Goal: Information Seeking & Learning: Learn about a topic

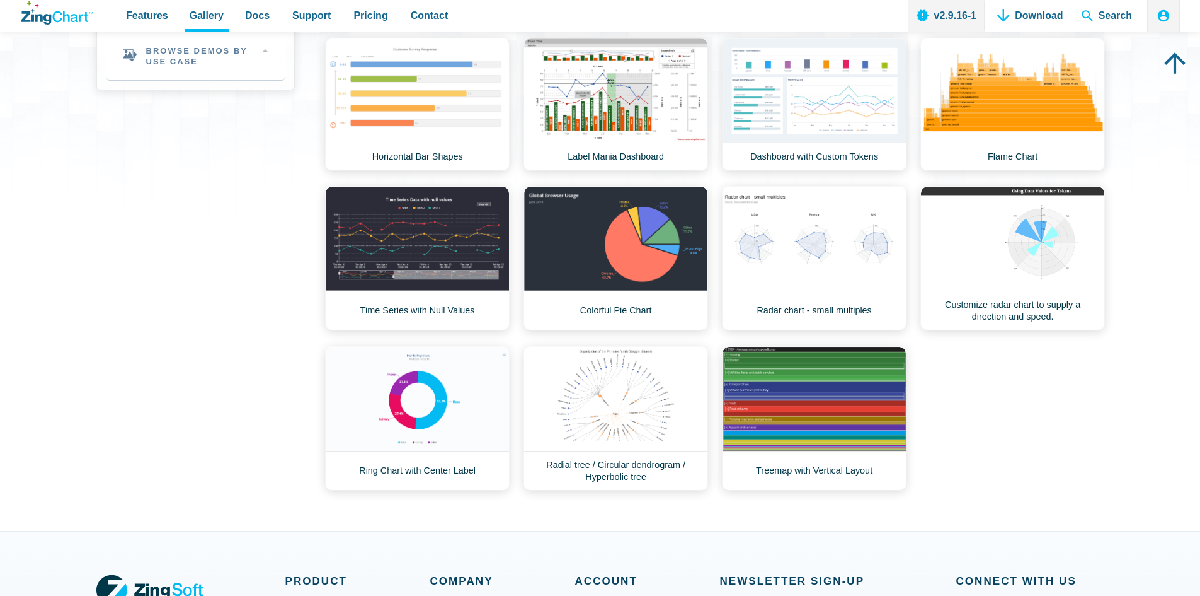
scroll to position [315, 0]
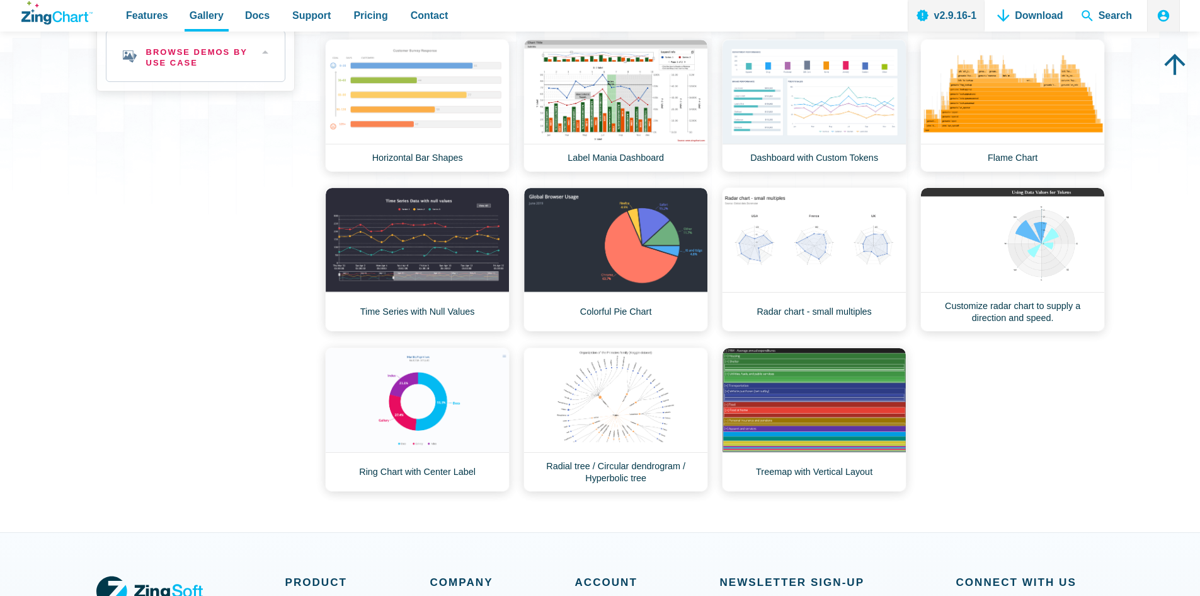
click at [271, 51] on h2 "Browse Demos By Use Case" at bounding box center [195, 56] width 178 height 50
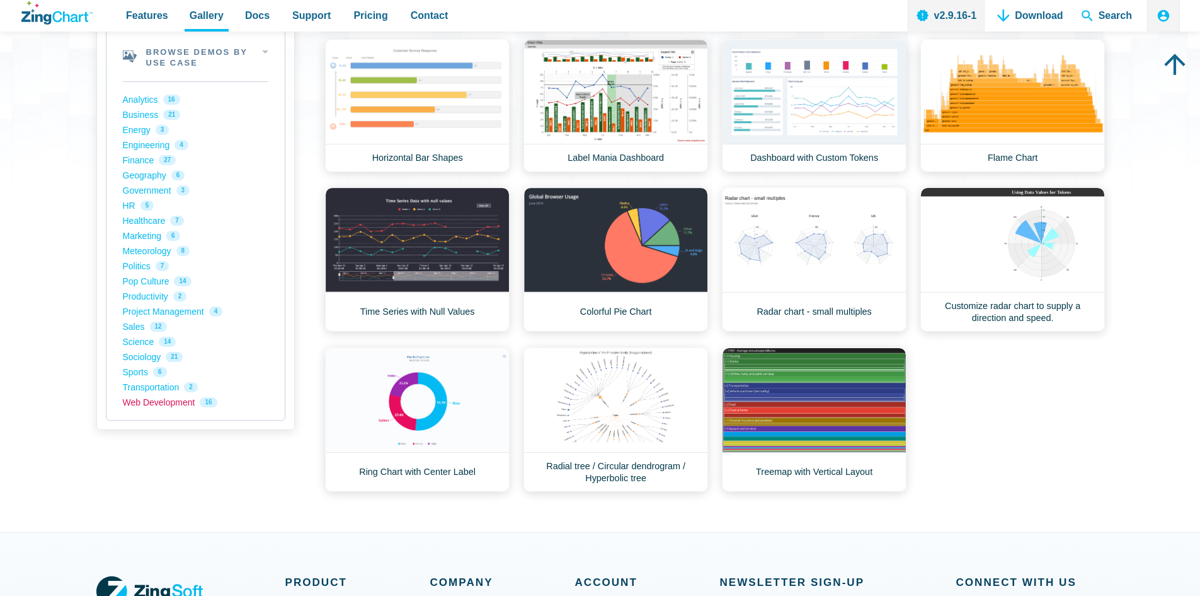
click at [187, 400] on link "Web Development 16" at bounding box center [196, 401] width 146 height 15
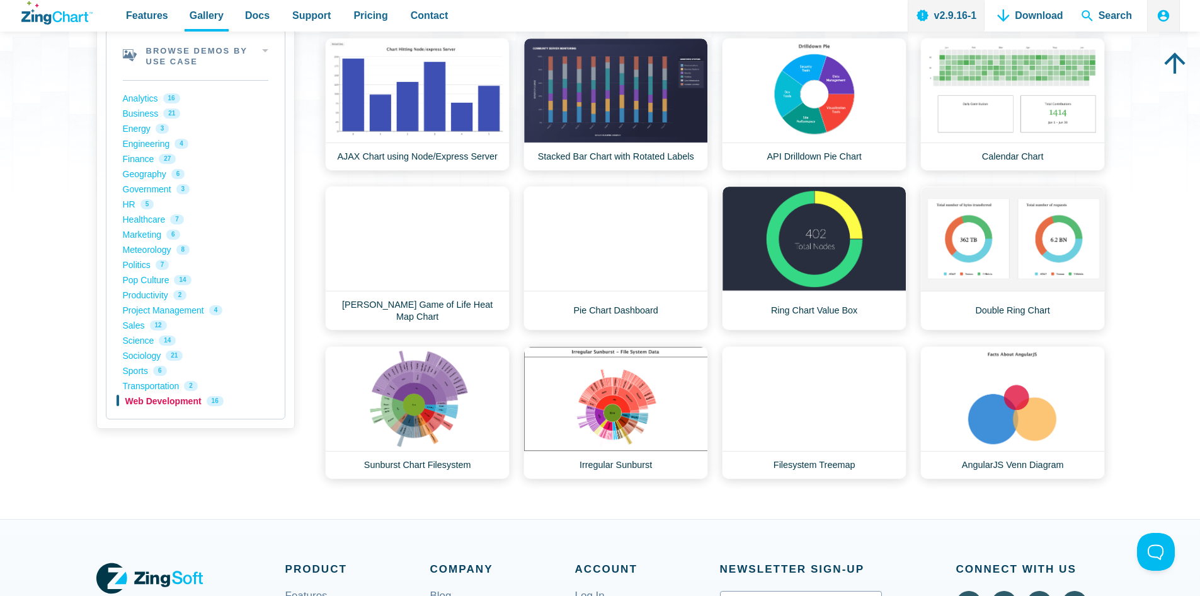
scroll to position [315, 0]
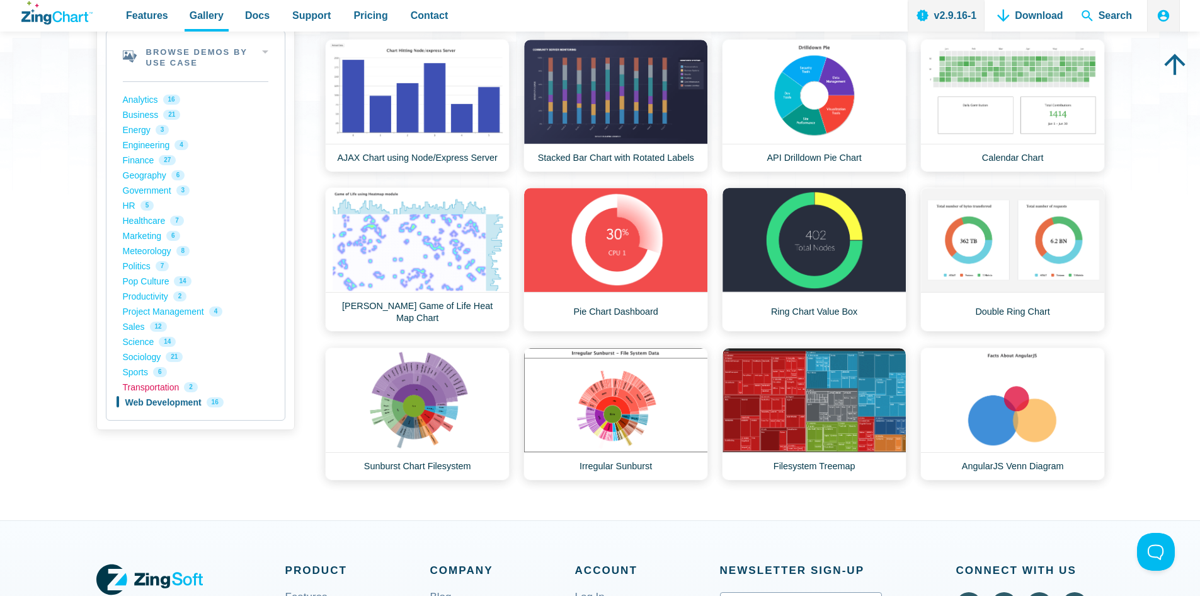
click at [134, 391] on link "Transportation 2" at bounding box center [196, 386] width 146 height 15
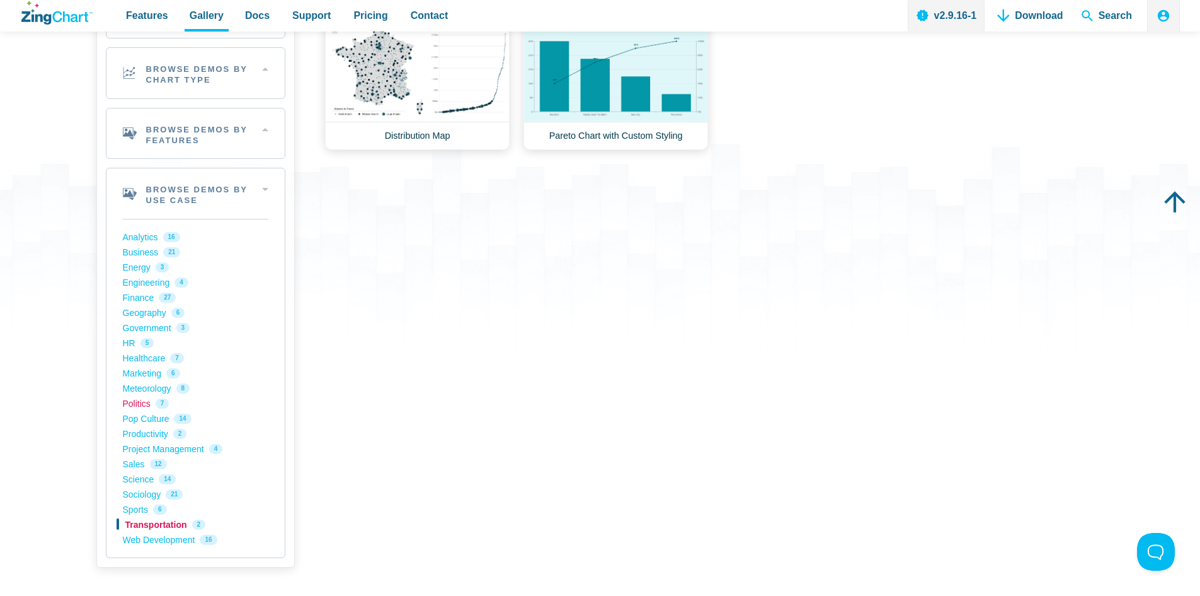
scroll to position [189, 0]
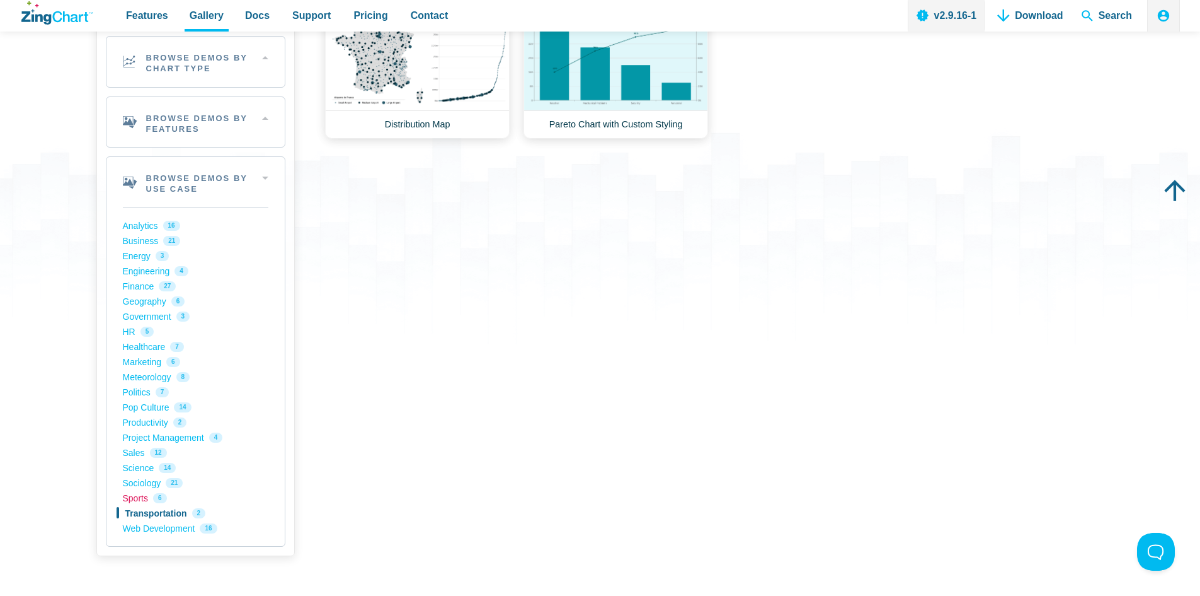
click at [144, 493] on link "Sports 6" at bounding box center [196, 497] width 146 height 15
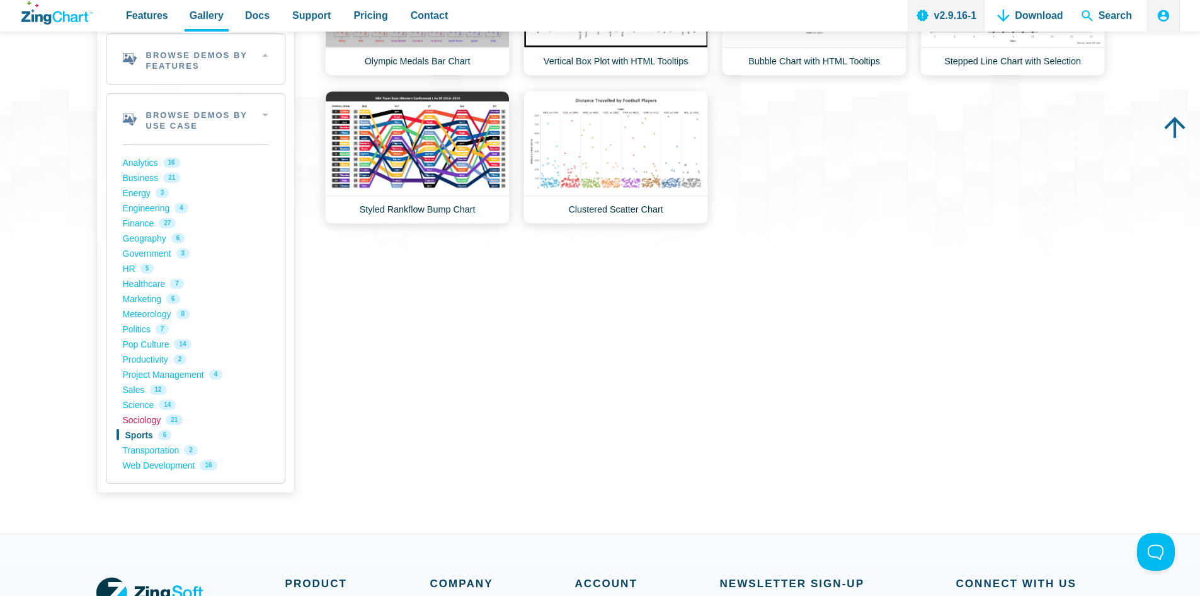
click at [132, 418] on link "Sociology 21" at bounding box center [196, 419] width 146 height 15
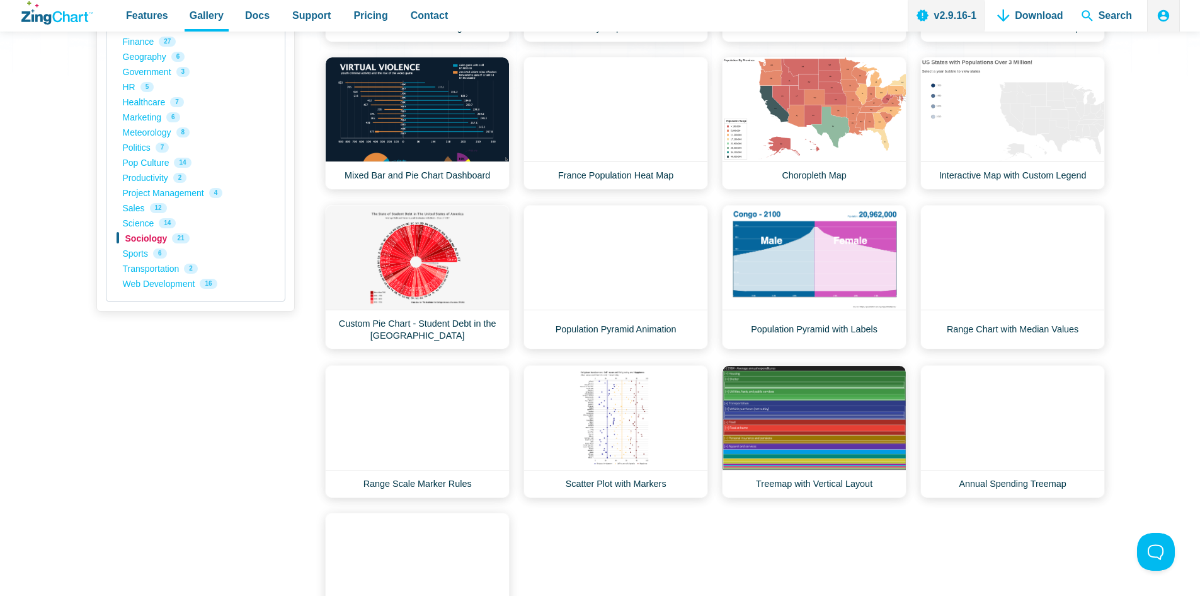
scroll to position [441, 0]
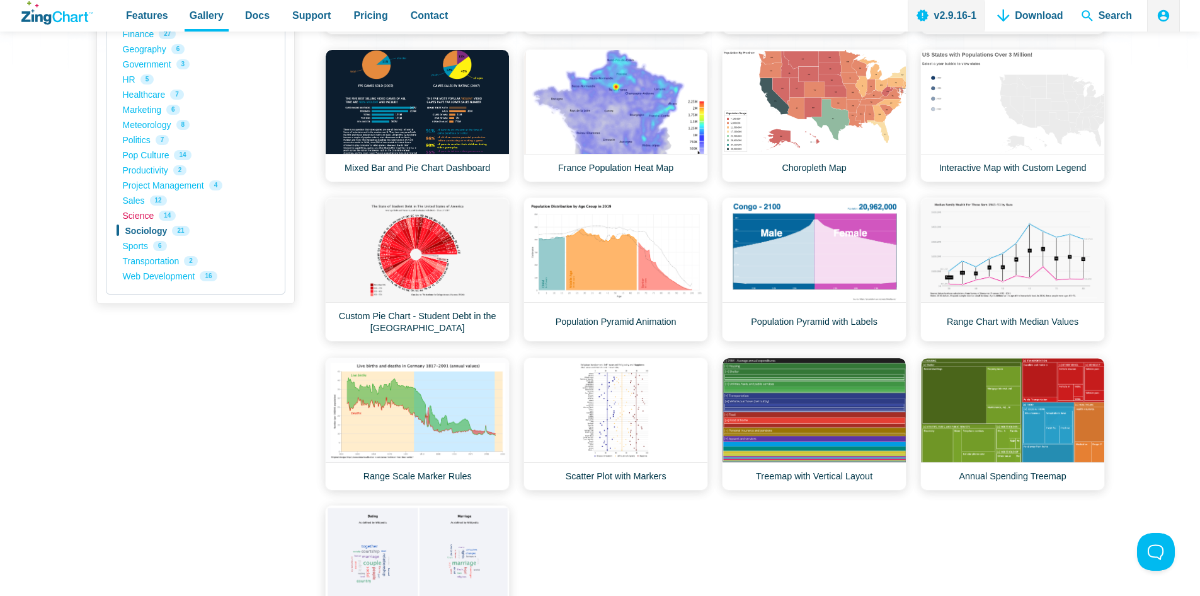
click at [147, 215] on link "Science 14" at bounding box center [196, 215] width 146 height 15
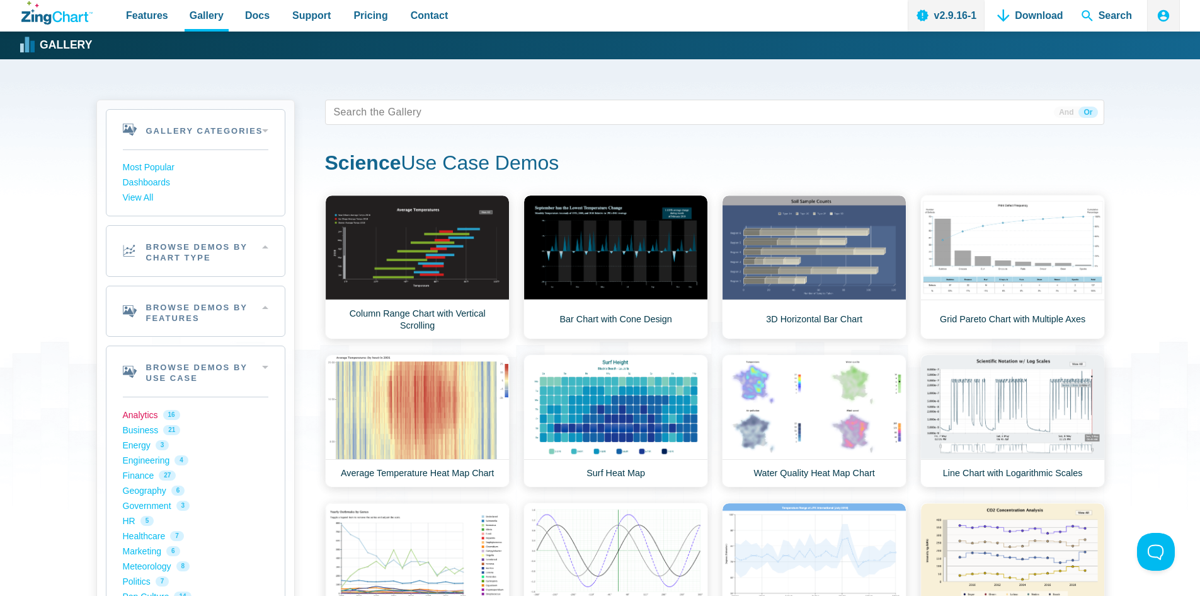
click at [137, 417] on link "Analytics 16" at bounding box center [196, 414] width 146 height 15
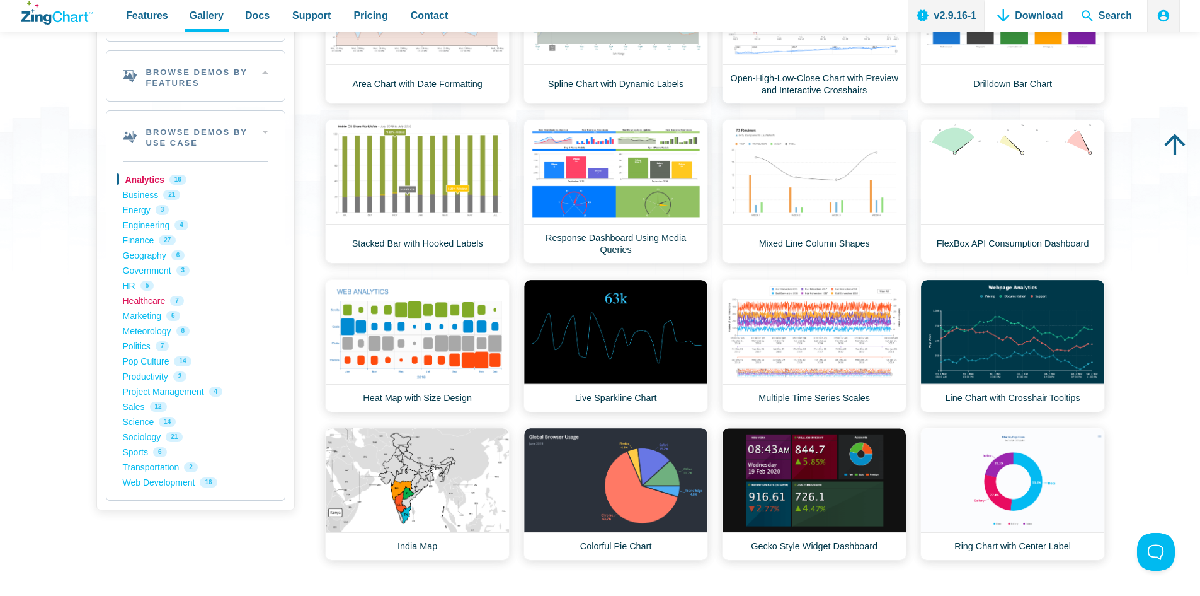
scroll to position [252, 0]
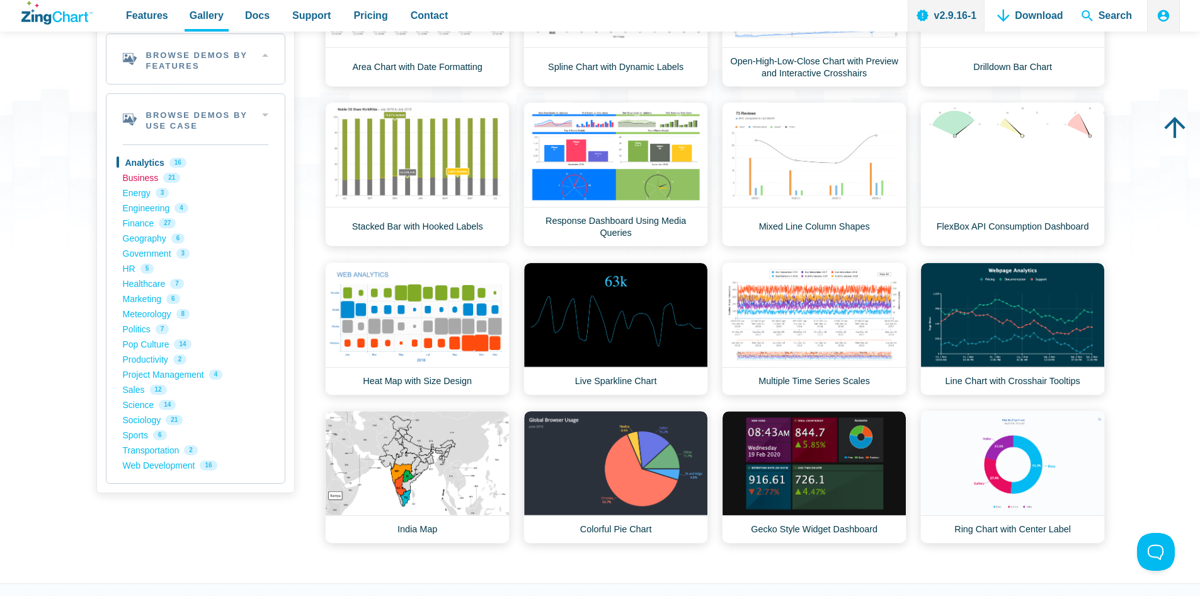
click at [142, 180] on link "Business 21" at bounding box center [196, 177] width 146 height 15
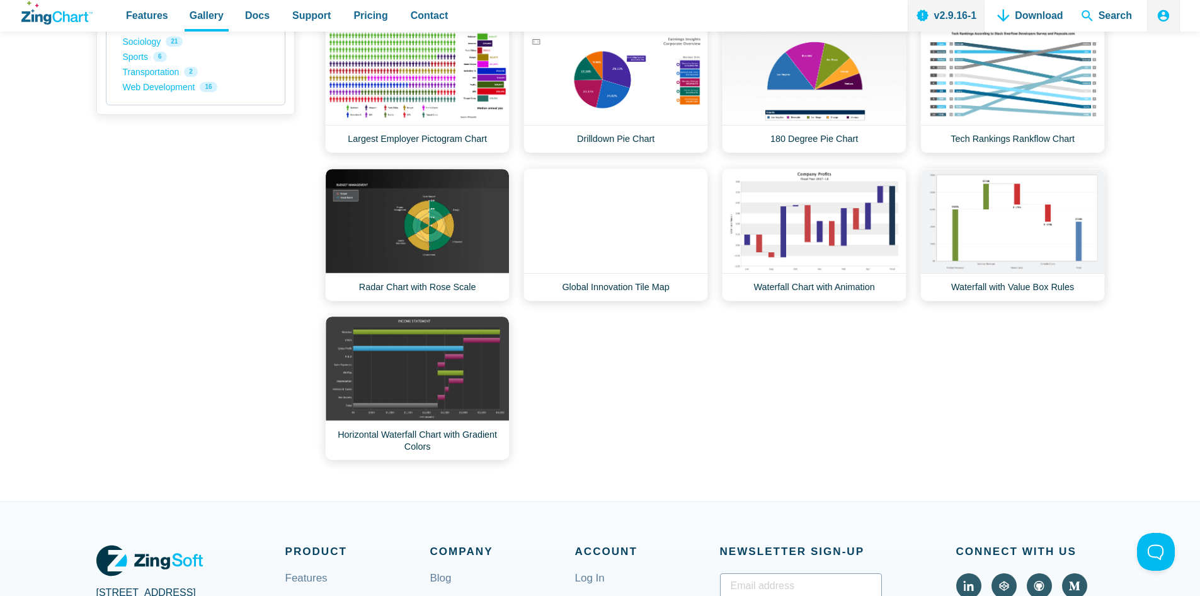
scroll to position [378, 0]
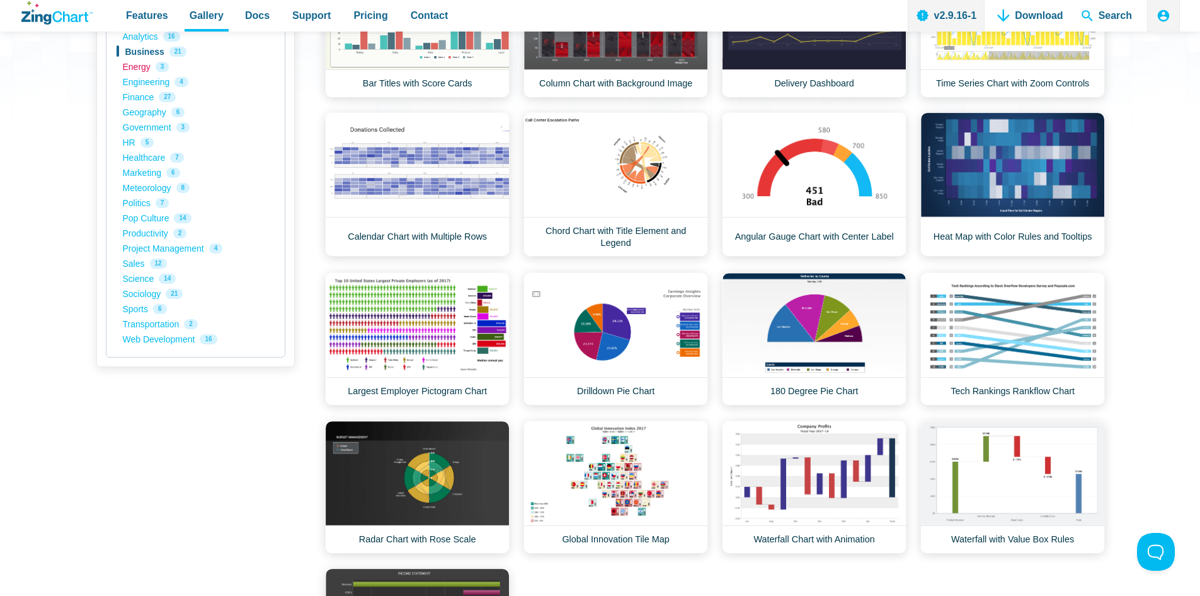
click at [135, 69] on link "Energy 3" at bounding box center [196, 66] width 146 height 15
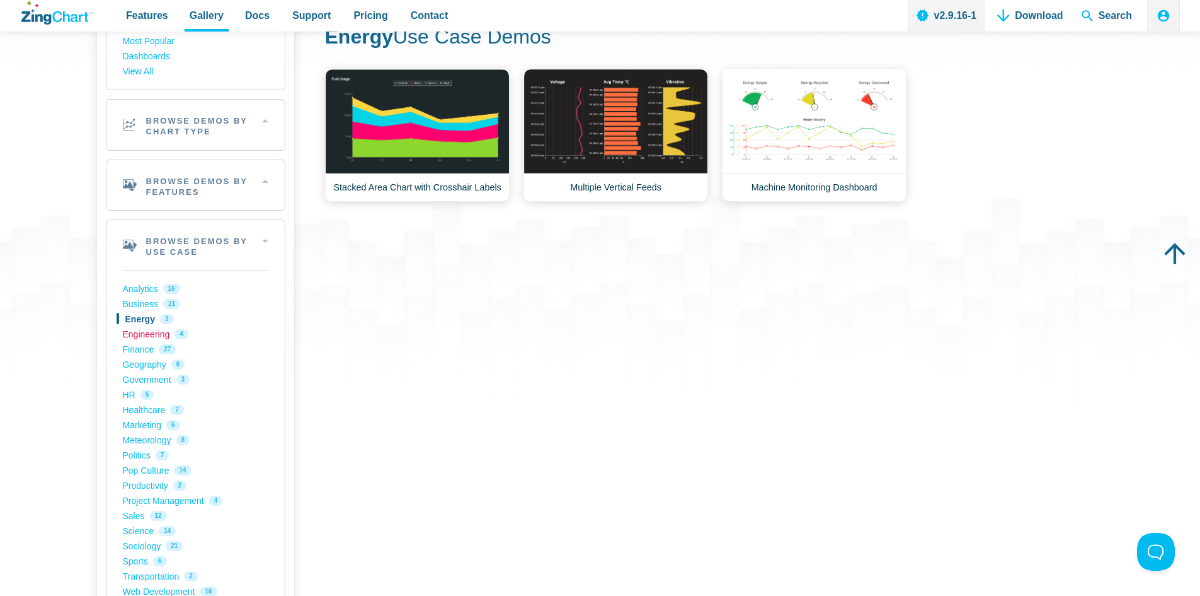
click at [141, 335] on link "Engineering 4" at bounding box center [196, 333] width 146 height 15
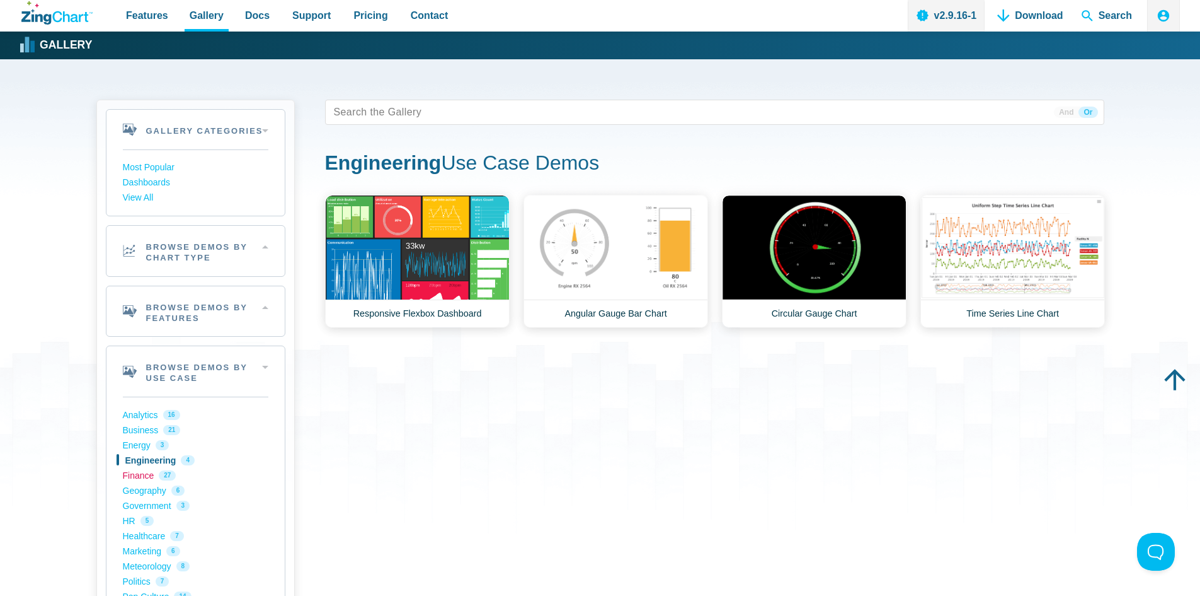
click at [144, 478] on link "Finance 27" at bounding box center [196, 475] width 146 height 15
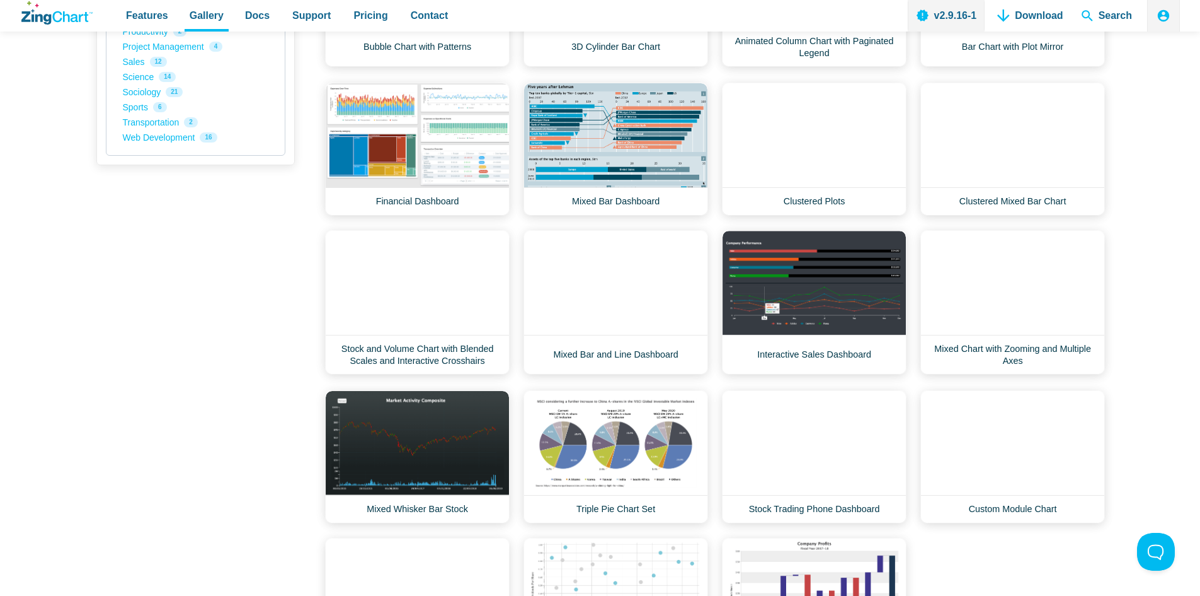
scroll to position [378, 0]
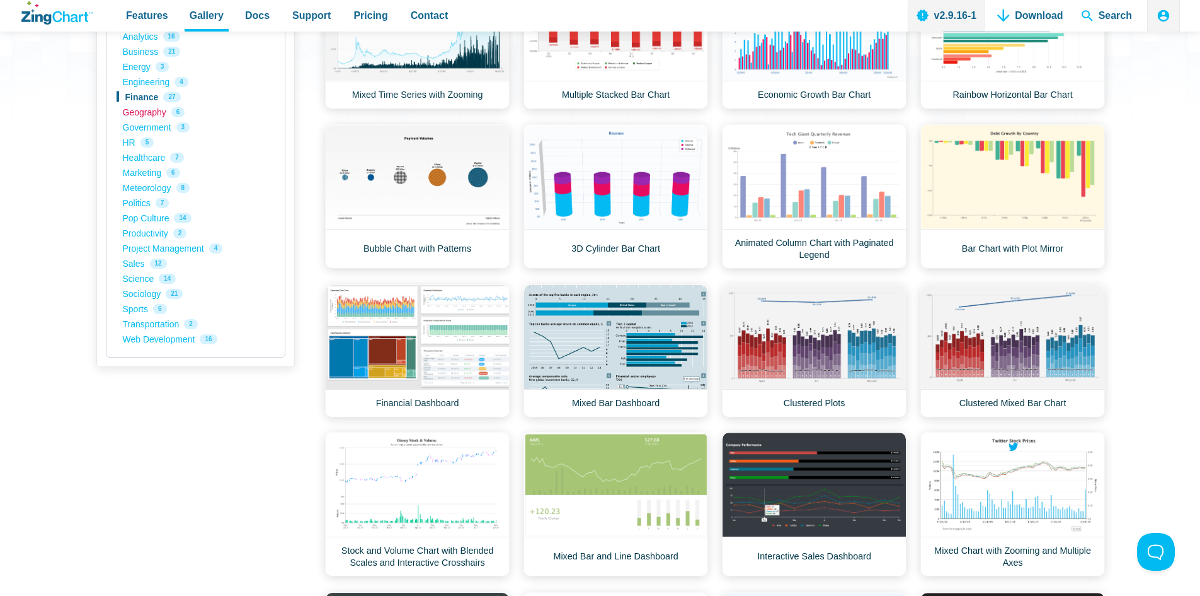
click at [149, 113] on link "Geography 6" at bounding box center [196, 112] width 146 height 15
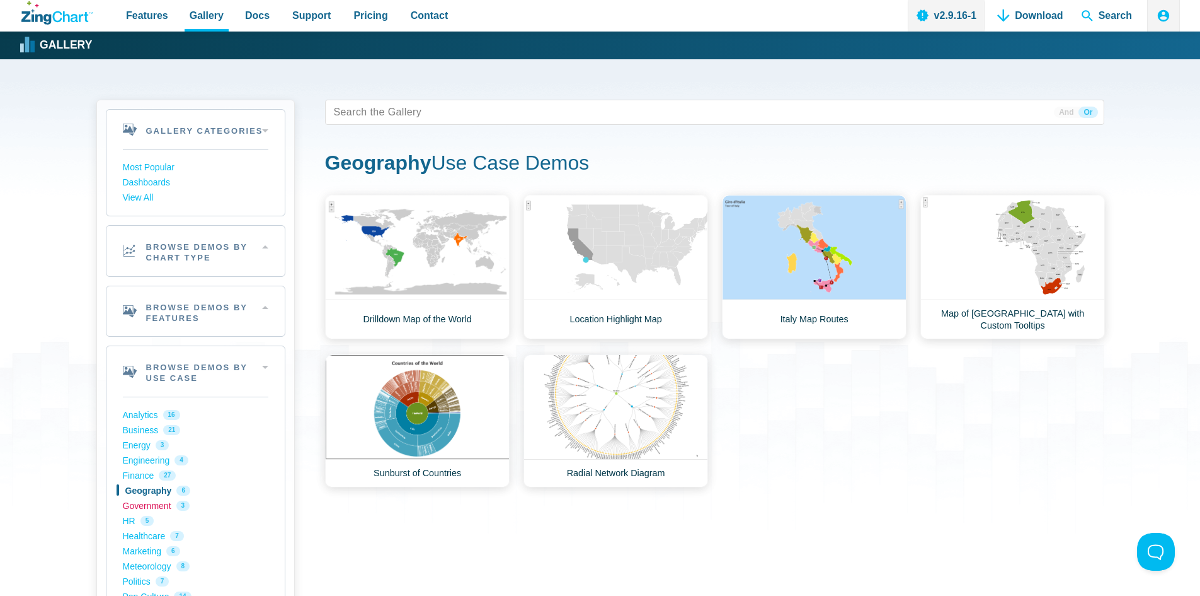
click at [150, 504] on link "Government 3" at bounding box center [196, 505] width 146 height 15
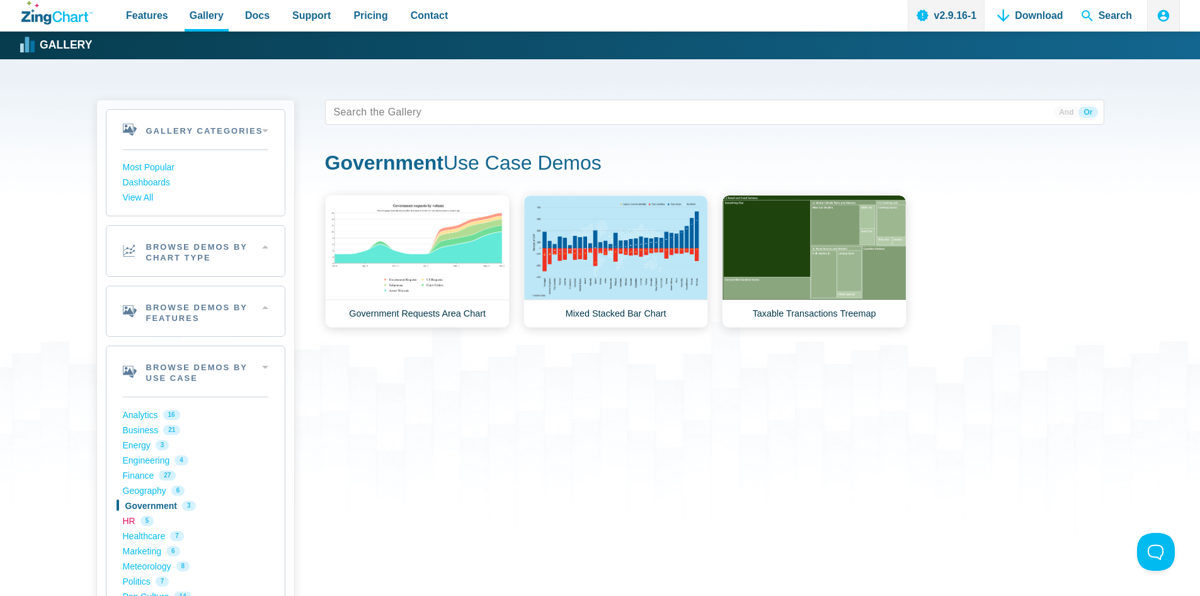
click at [129, 524] on link "HR 5" at bounding box center [196, 520] width 146 height 15
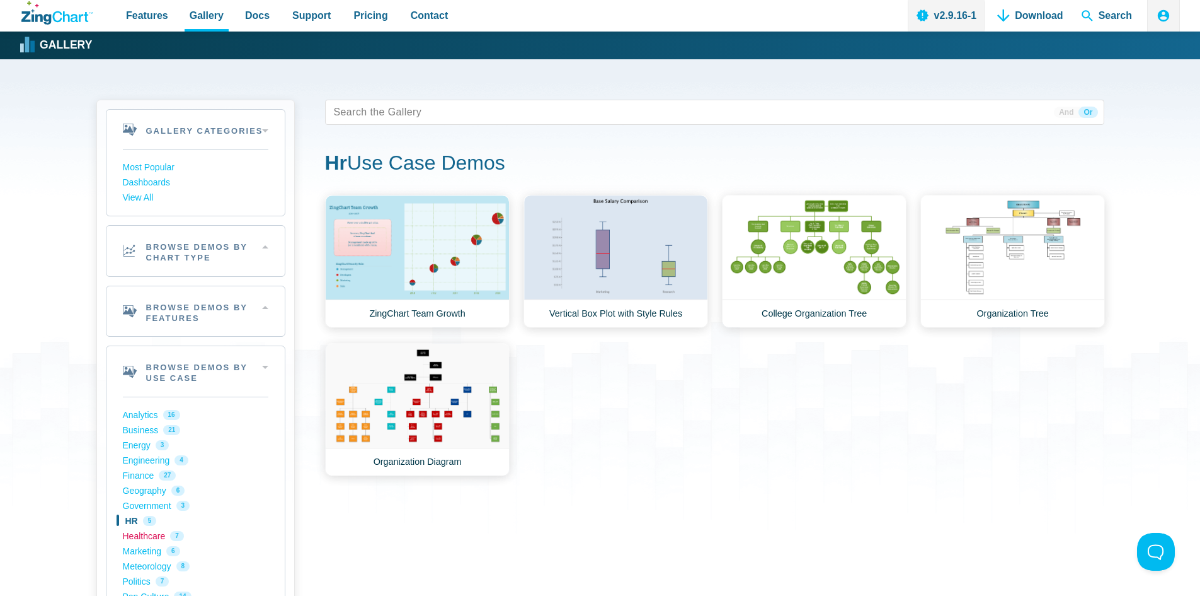
click at [128, 536] on link "Healthcare 7" at bounding box center [196, 535] width 146 height 15
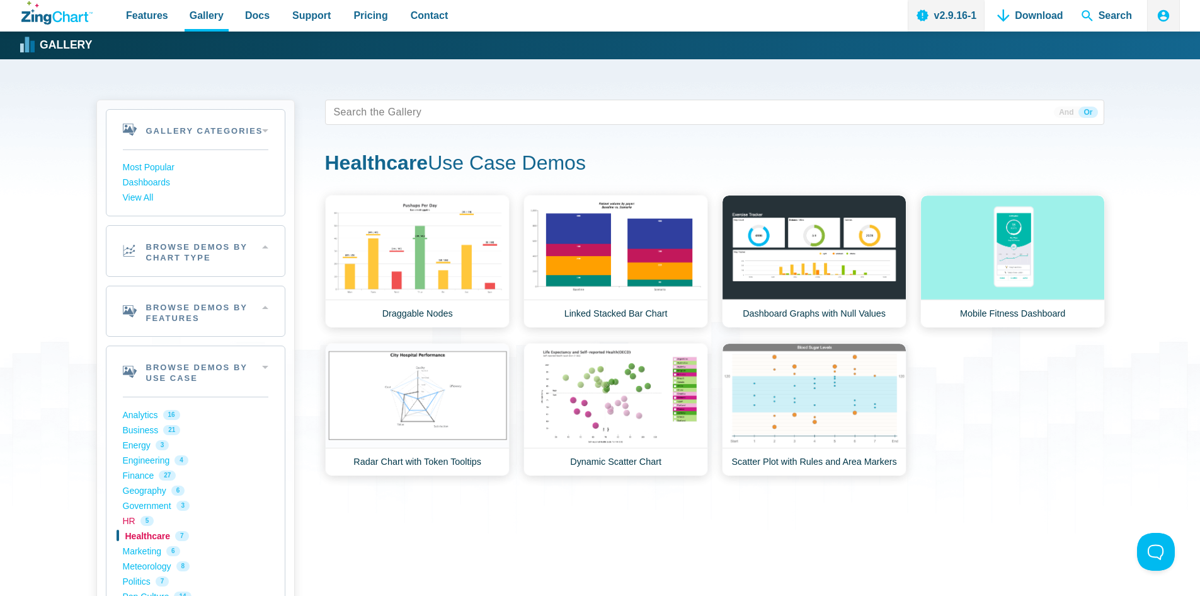
scroll to position [63, 0]
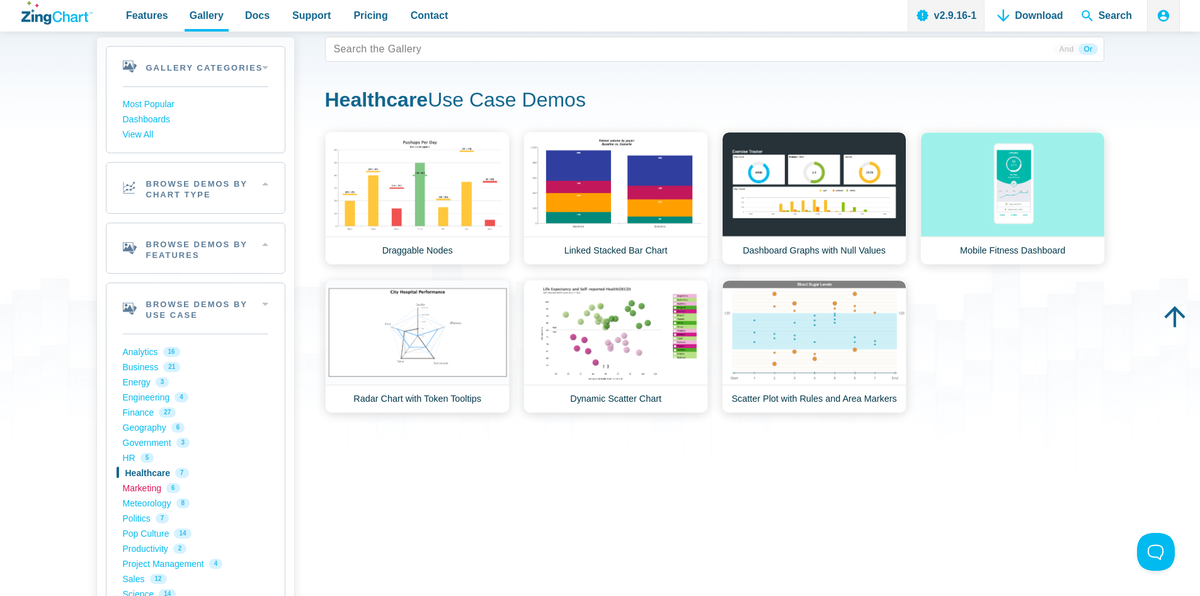
click at [151, 492] on link "Marketing 6" at bounding box center [196, 487] width 146 height 15
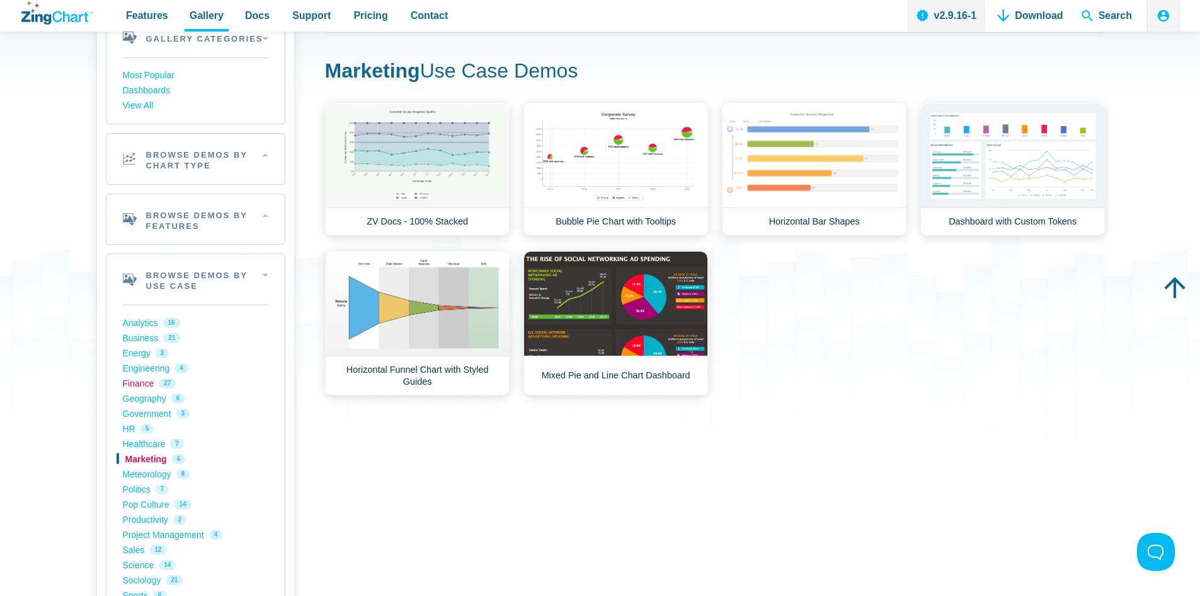
scroll to position [126, 0]
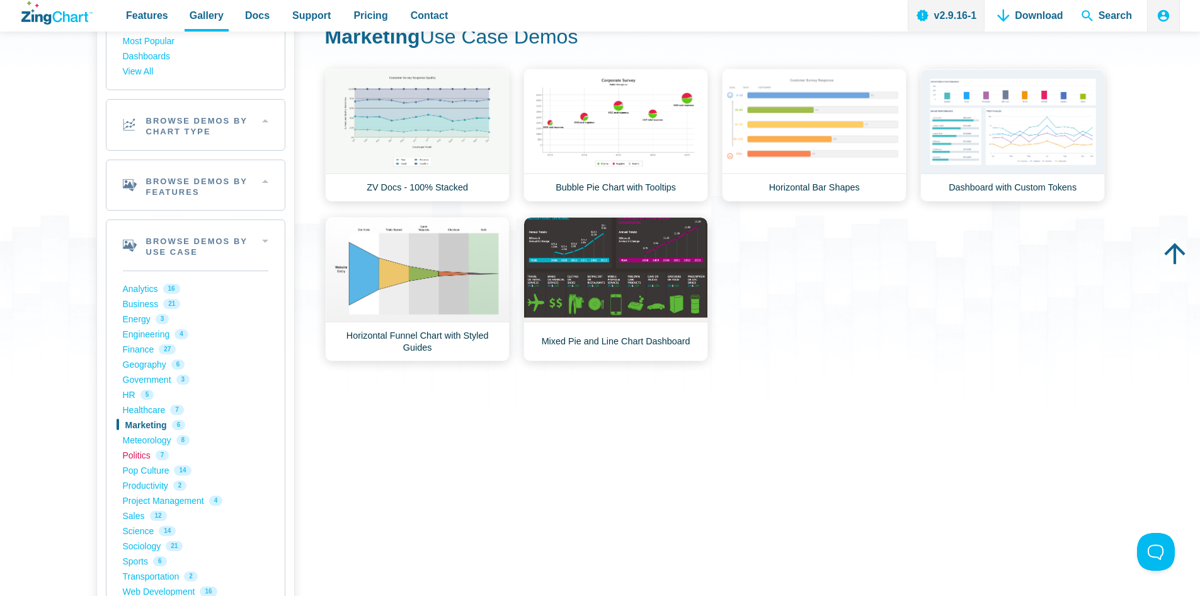
click at [137, 450] on link "Politics 7" at bounding box center [196, 454] width 146 height 15
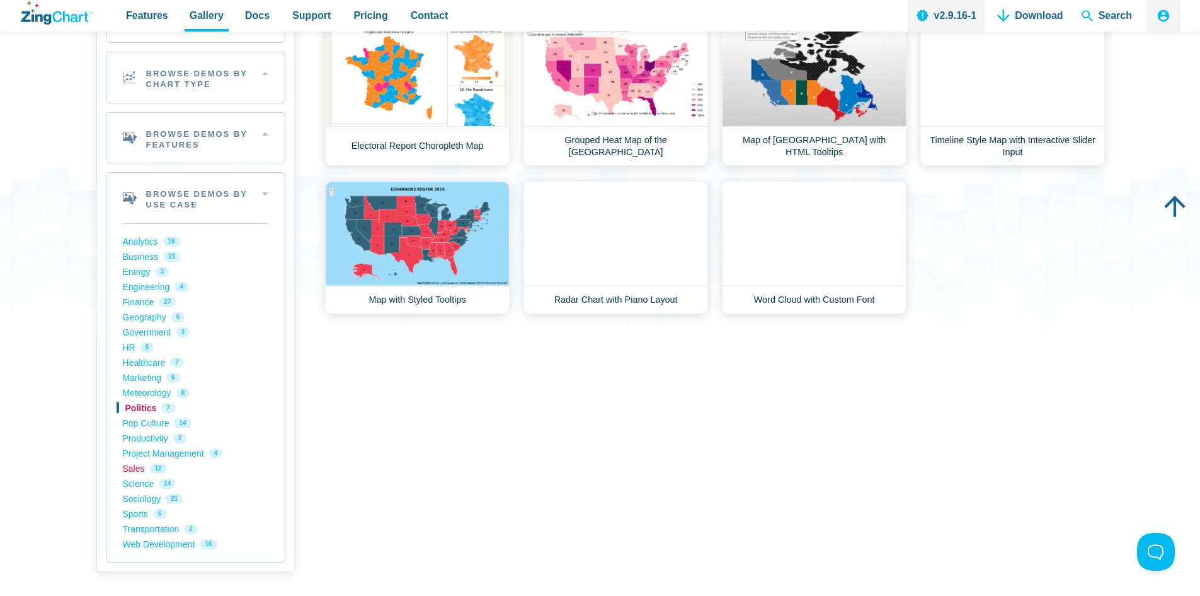
scroll to position [189, 0]
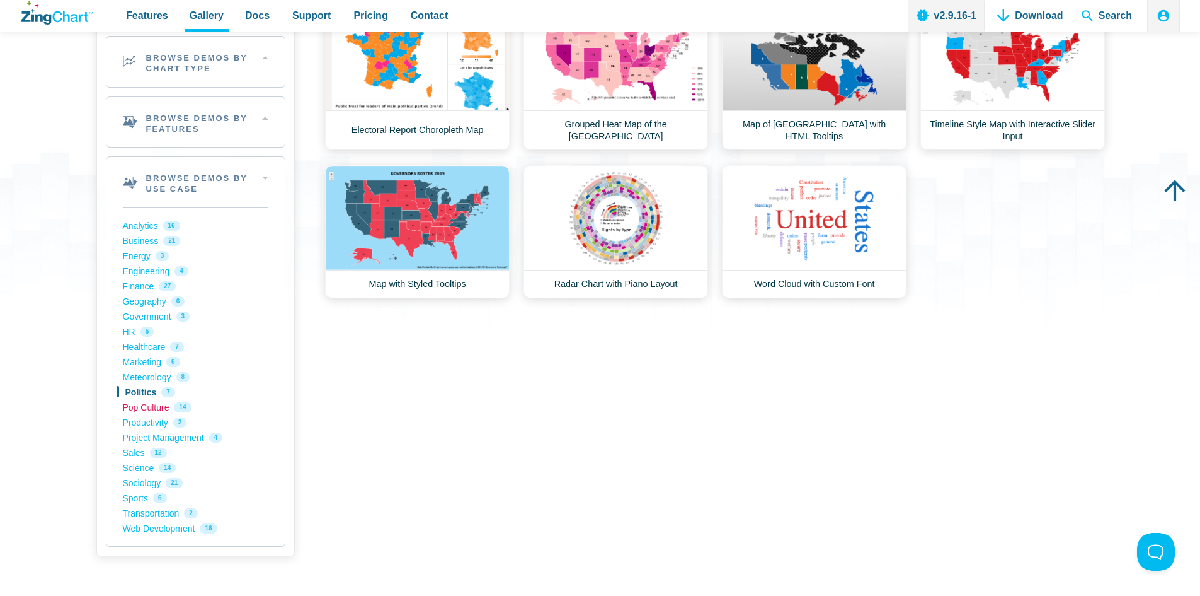
click at [149, 410] on link "Pop Culture 14" at bounding box center [196, 407] width 146 height 15
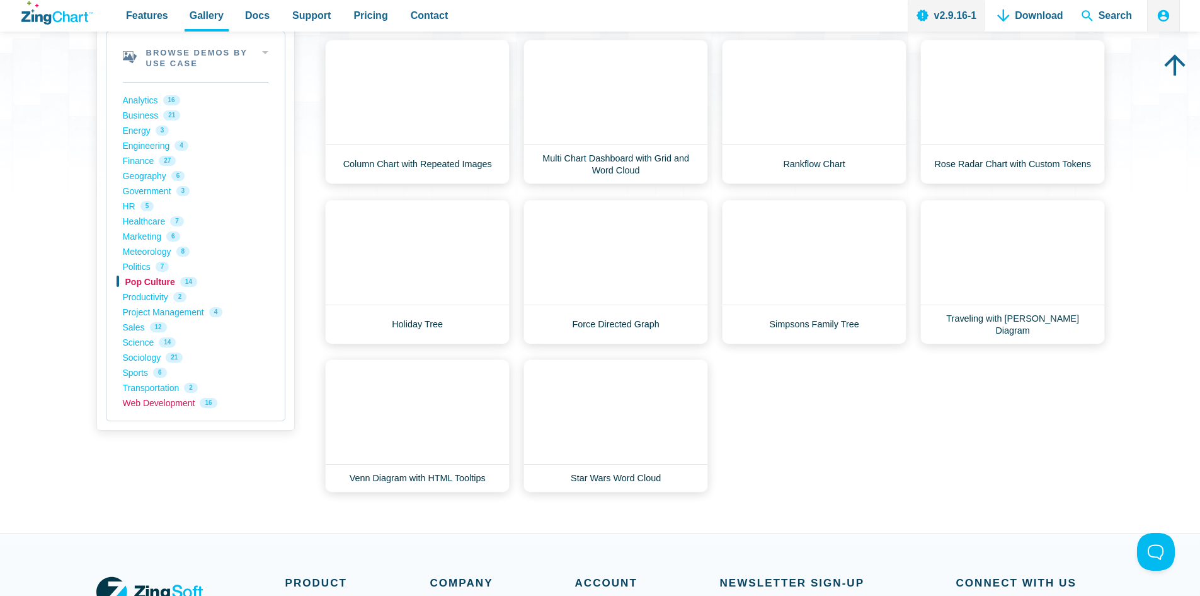
scroll to position [315, 0]
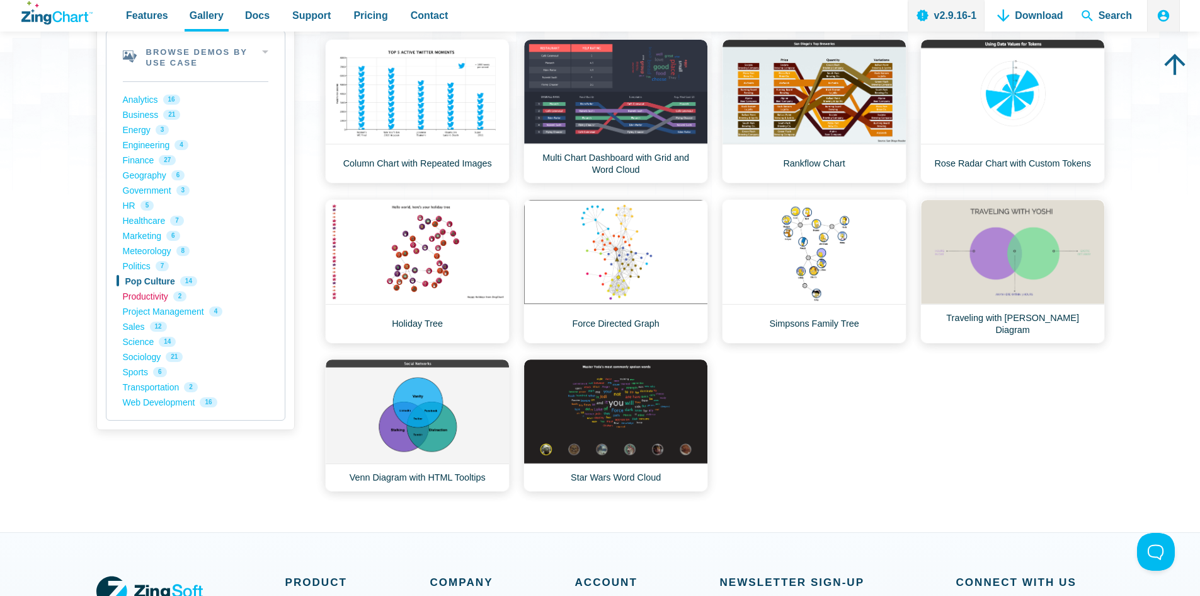
click at [148, 298] on link "Productivity 2" at bounding box center [196, 296] width 146 height 15
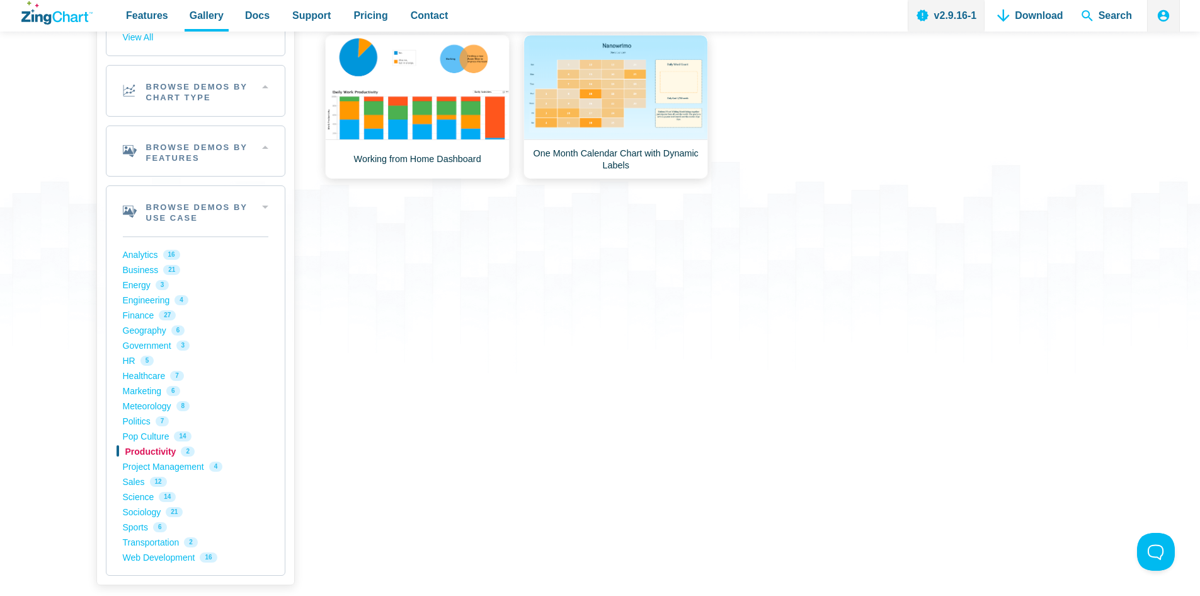
scroll to position [252, 0]
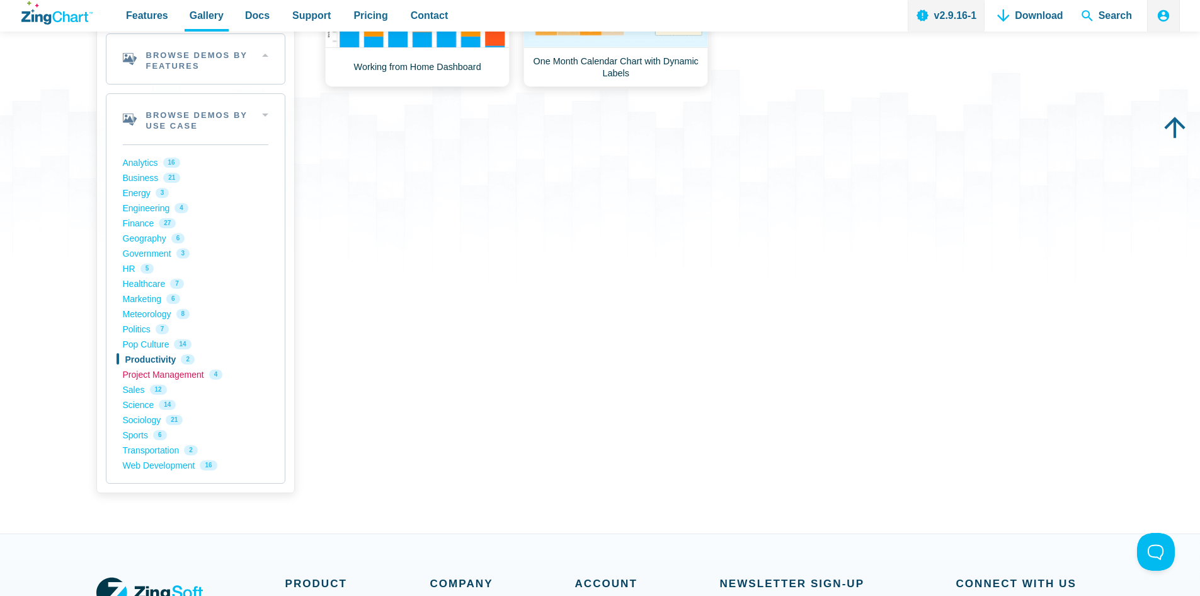
click at [151, 374] on link "Project Management 4" at bounding box center [196, 374] width 146 height 15
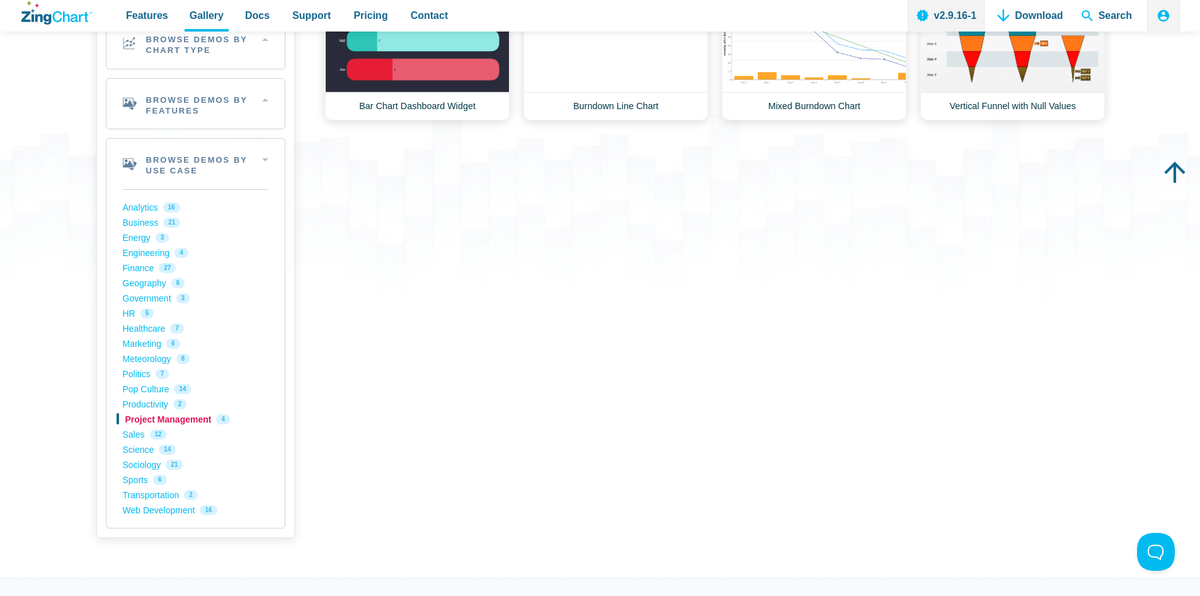
scroll to position [252, 0]
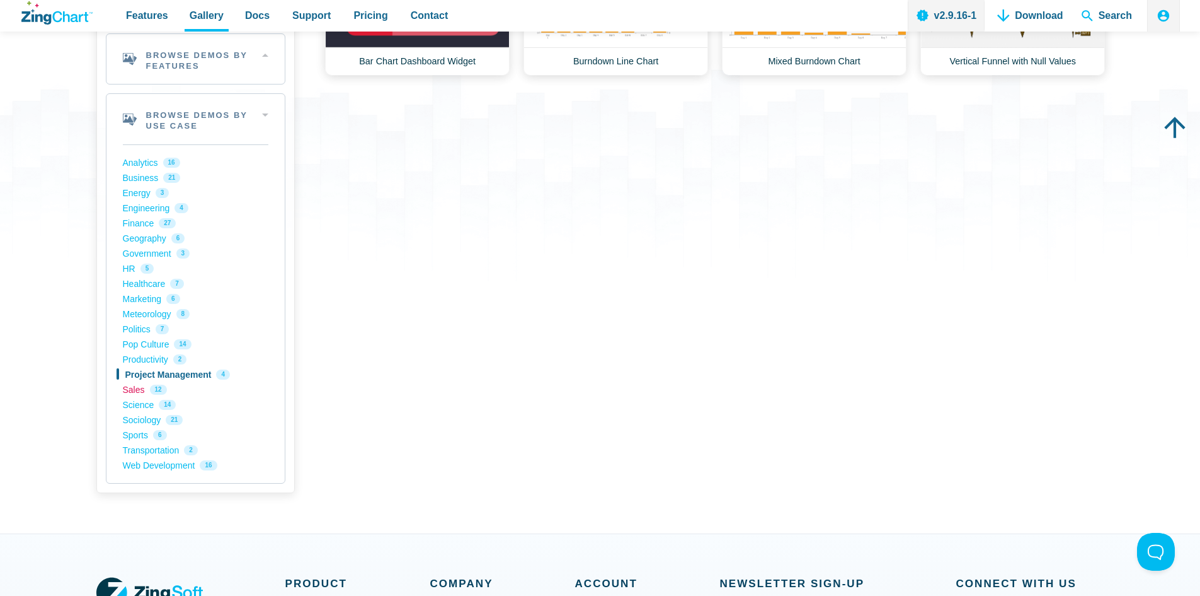
click at [132, 389] on link "Sales 12" at bounding box center [196, 389] width 146 height 15
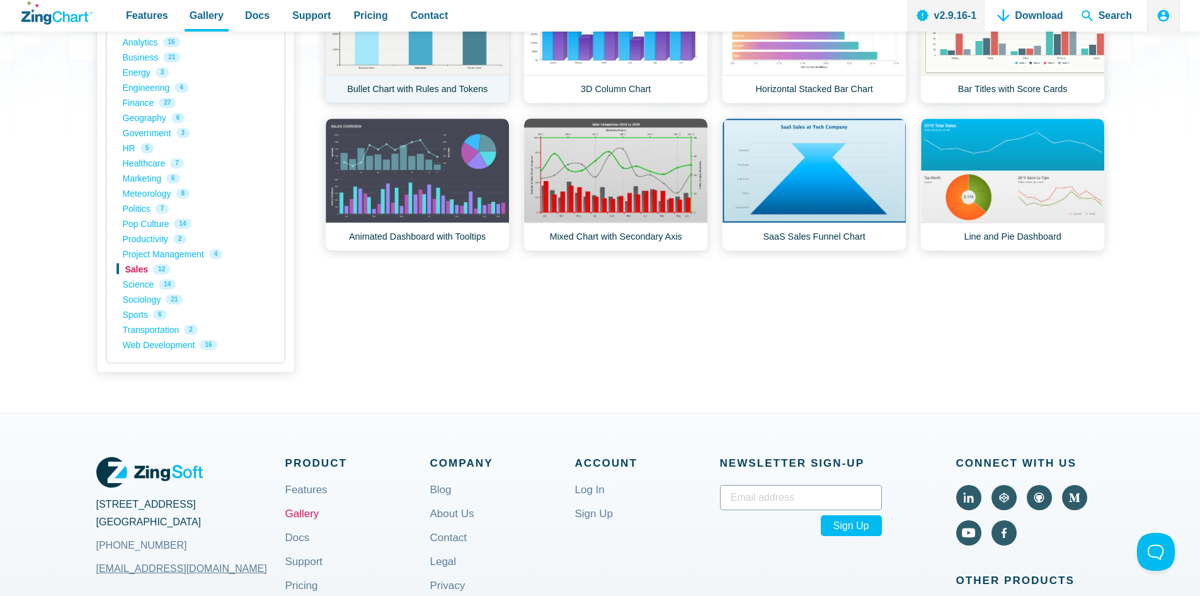
scroll to position [378, 0]
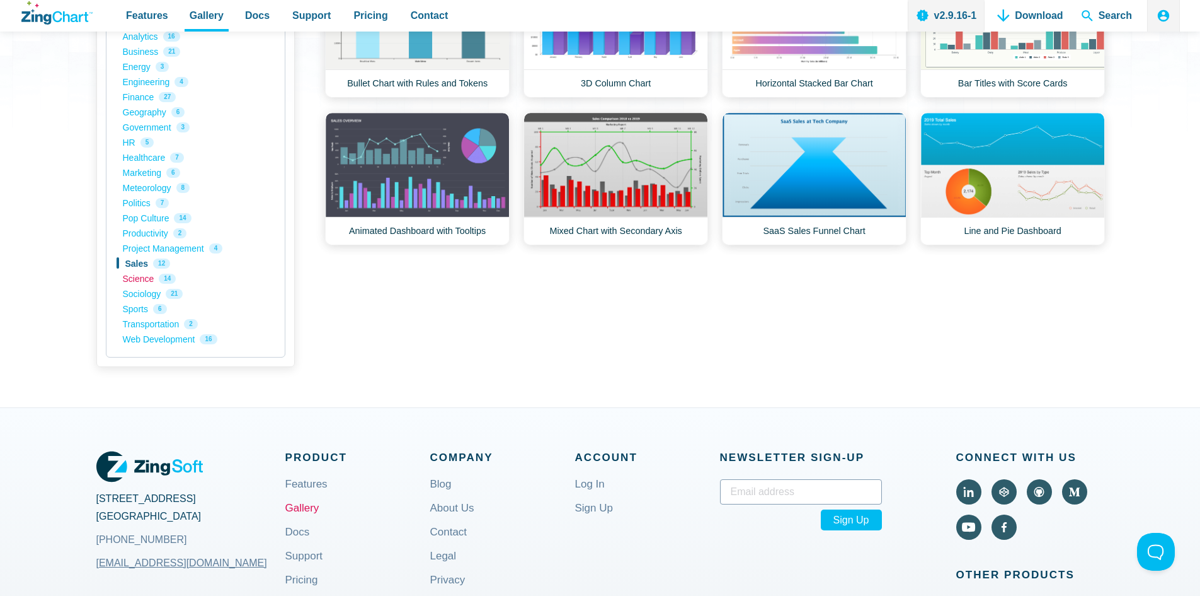
click at [138, 280] on link "Science 14" at bounding box center [196, 278] width 146 height 15
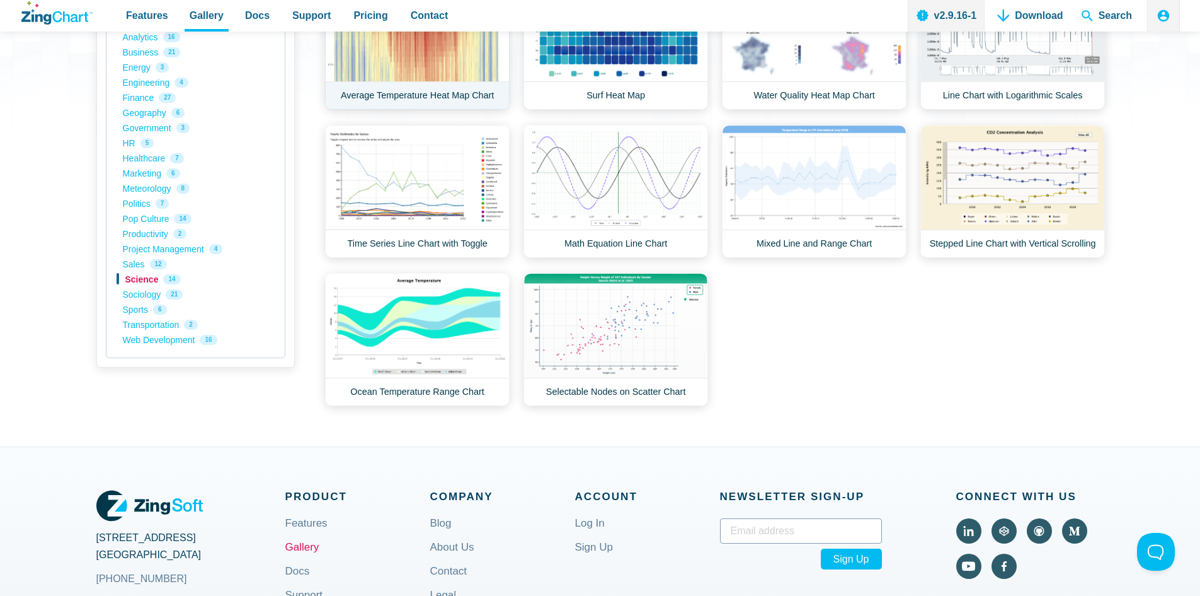
scroll to position [378, 0]
click at [144, 297] on link "Sociology 21" at bounding box center [196, 293] width 146 height 15
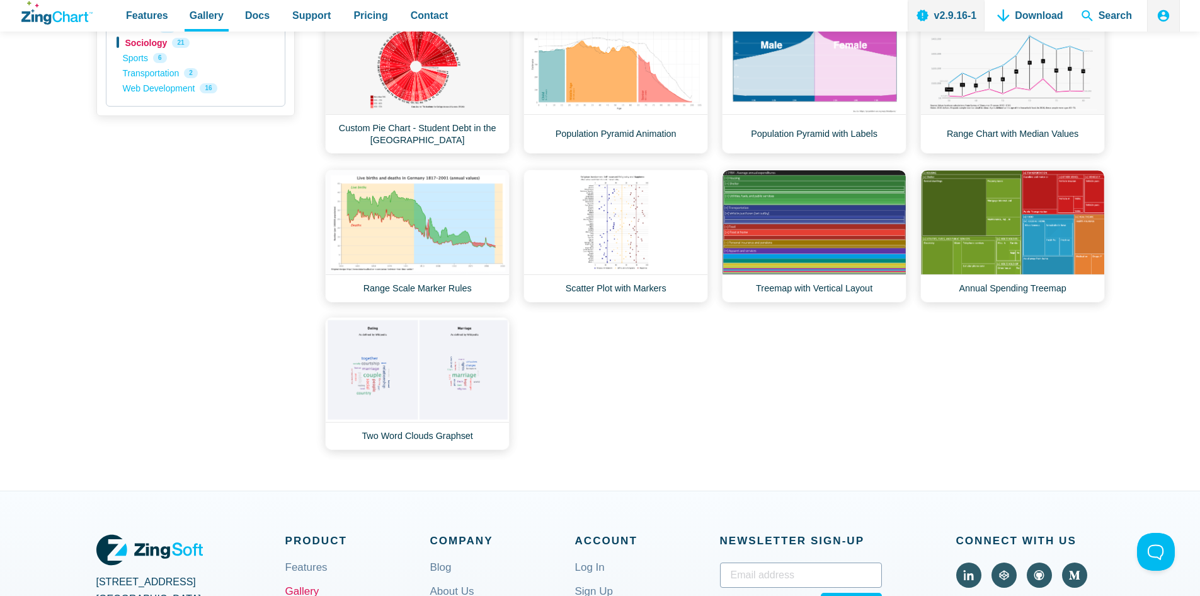
scroll to position [630, 0]
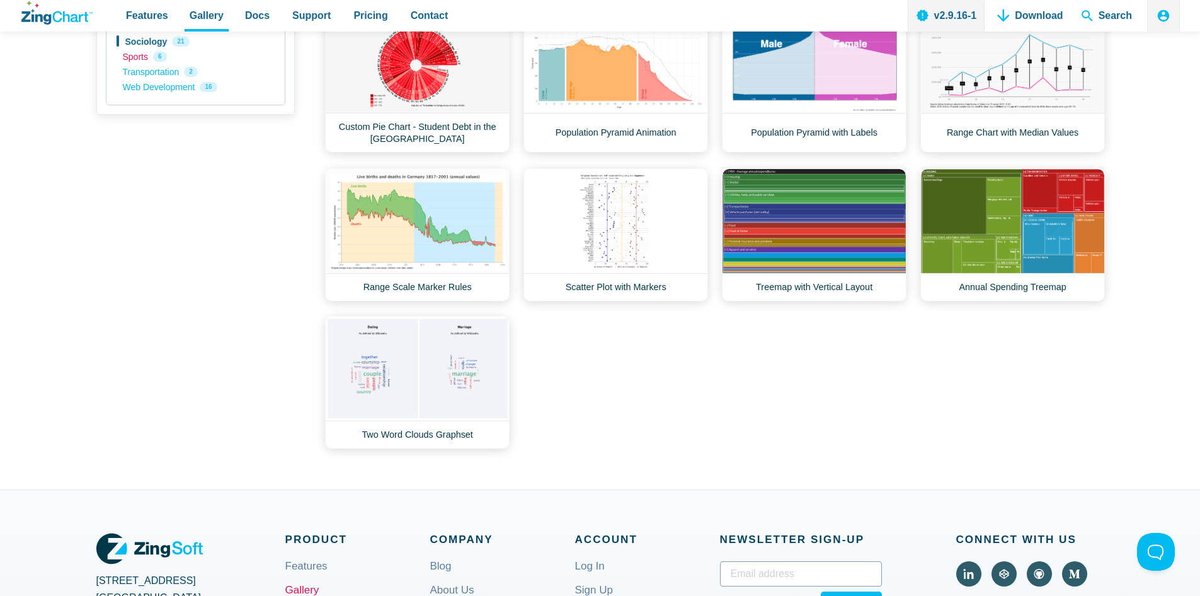
click at [137, 59] on link "Sports 6" at bounding box center [196, 56] width 146 height 15
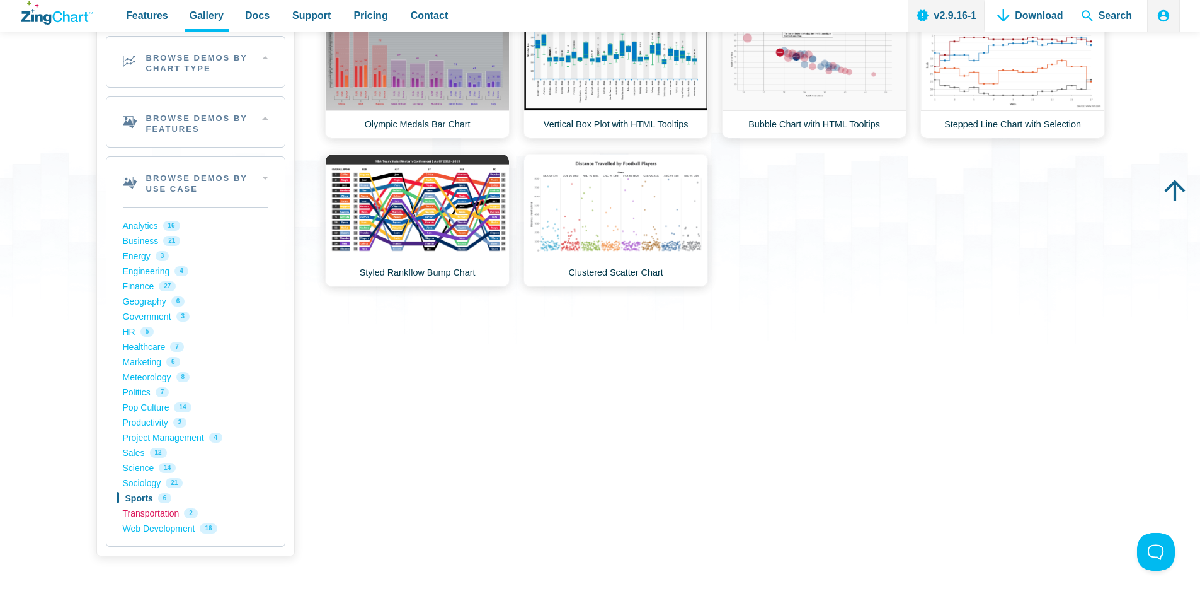
click at [144, 515] on link "Transportation 2" at bounding box center [196, 512] width 146 height 15
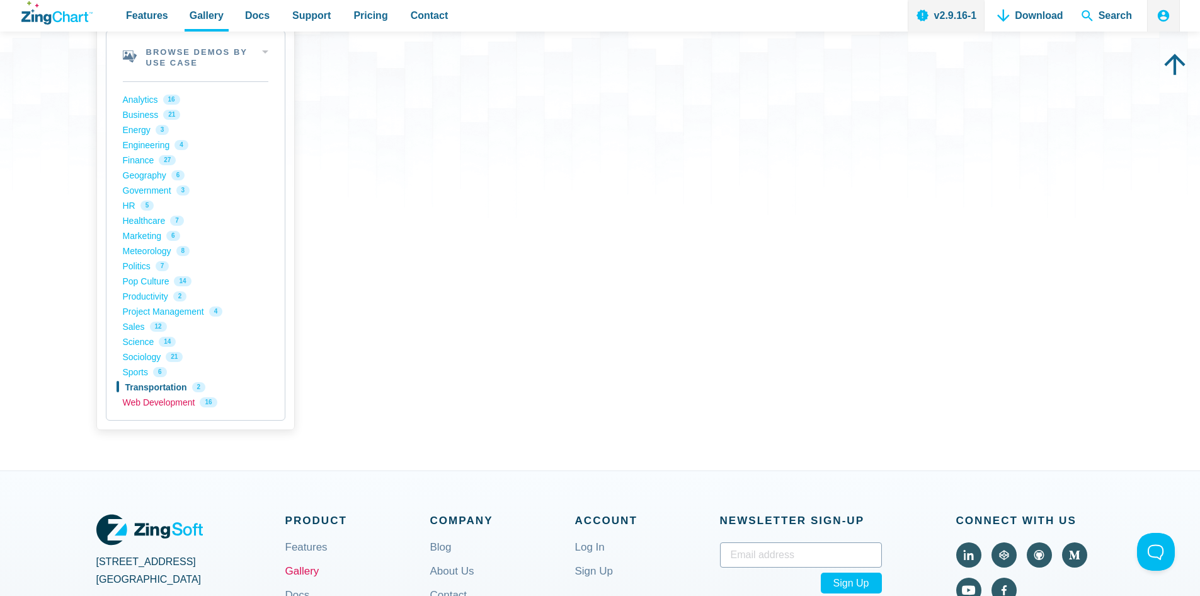
click at [148, 405] on link "Web Development 16" at bounding box center [196, 401] width 146 height 15
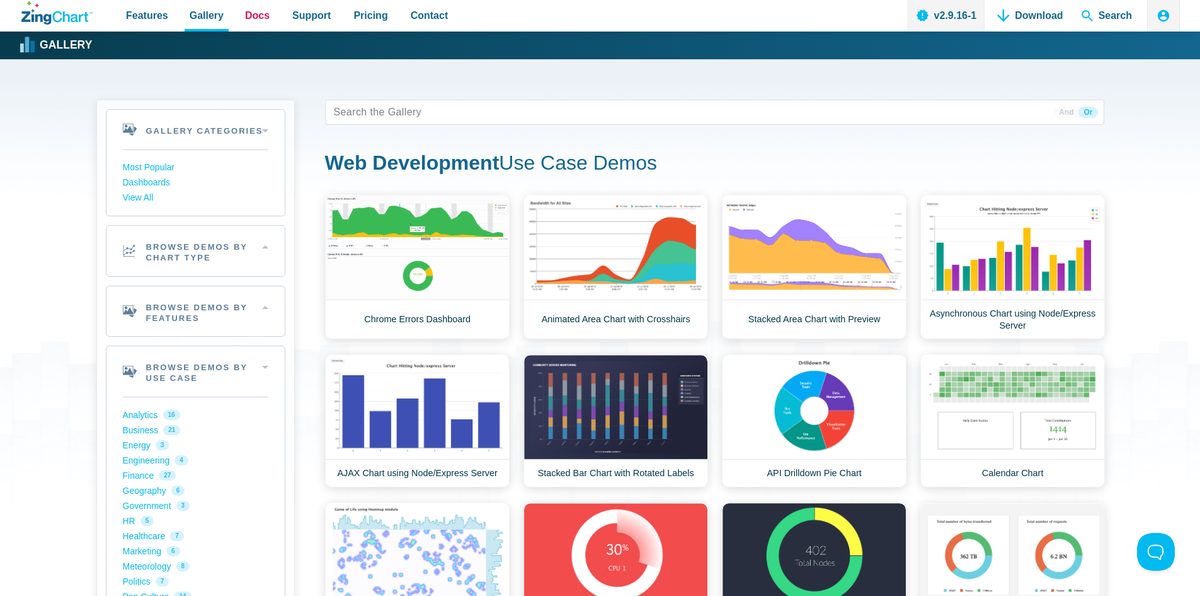
click at [255, 20] on span "Docs" at bounding box center [257, 15] width 25 height 17
click at [296, 14] on span "Support" at bounding box center [311, 15] width 38 height 17
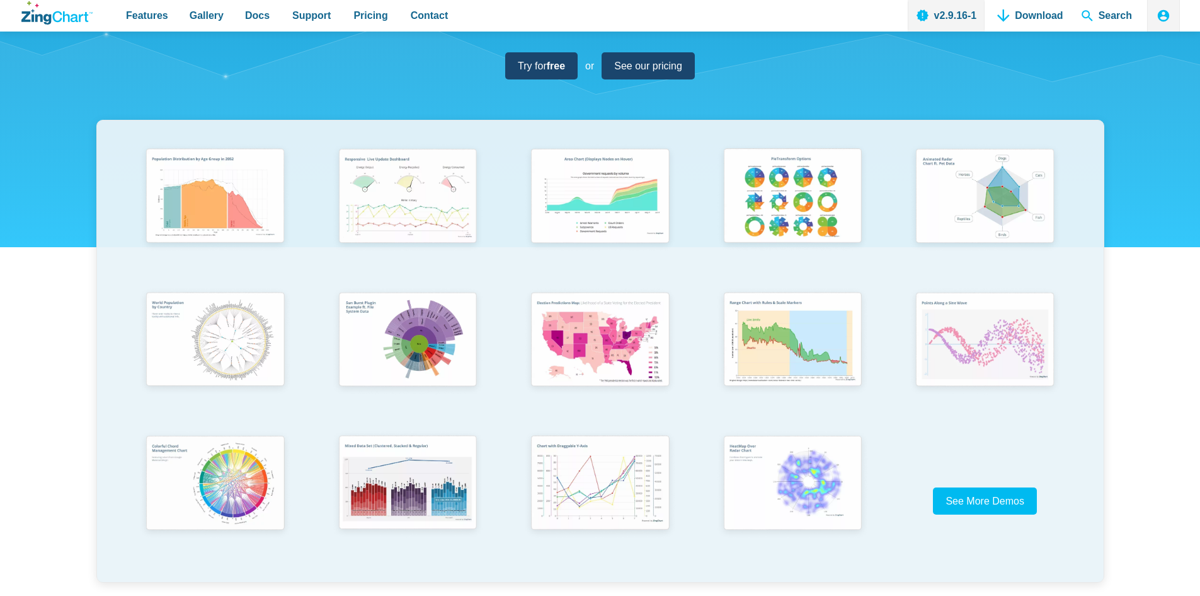
scroll to position [252, 0]
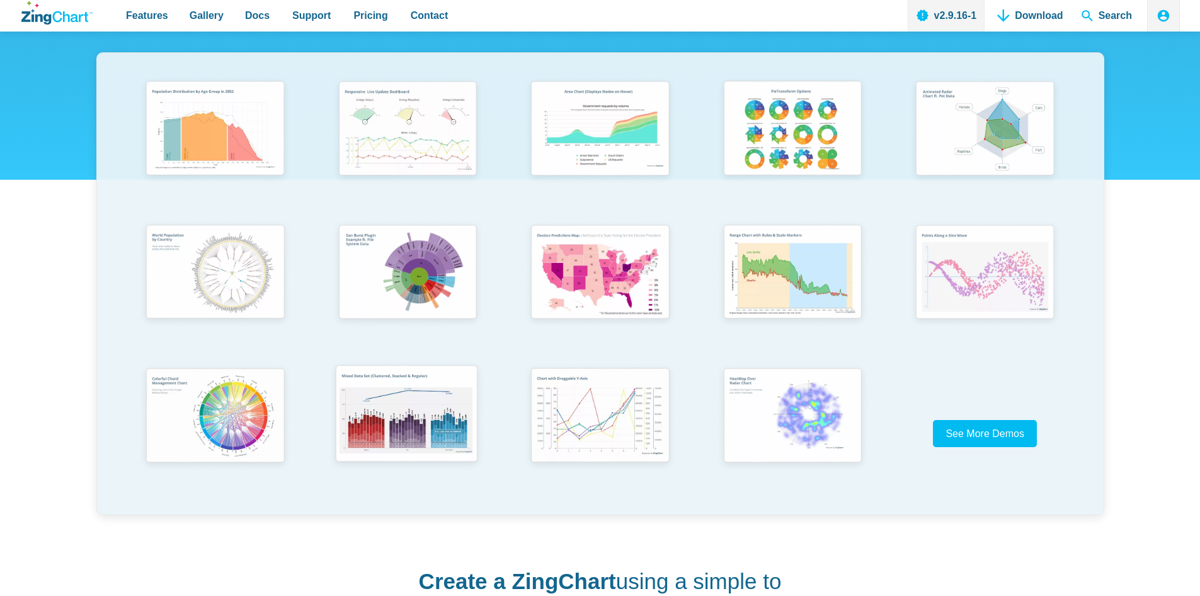
click at [405, 413] on img "App Content" at bounding box center [406, 415] width 159 height 113
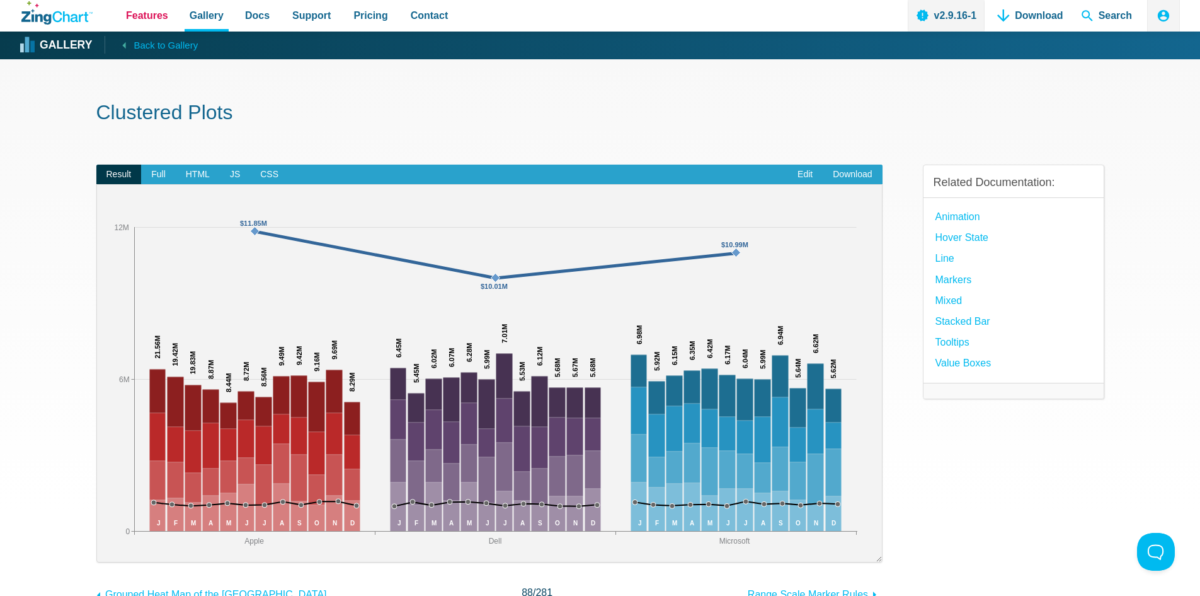
click at [142, 16] on span "Features" at bounding box center [147, 15] width 42 height 17
